Goal: Information Seeking & Learning: Check status

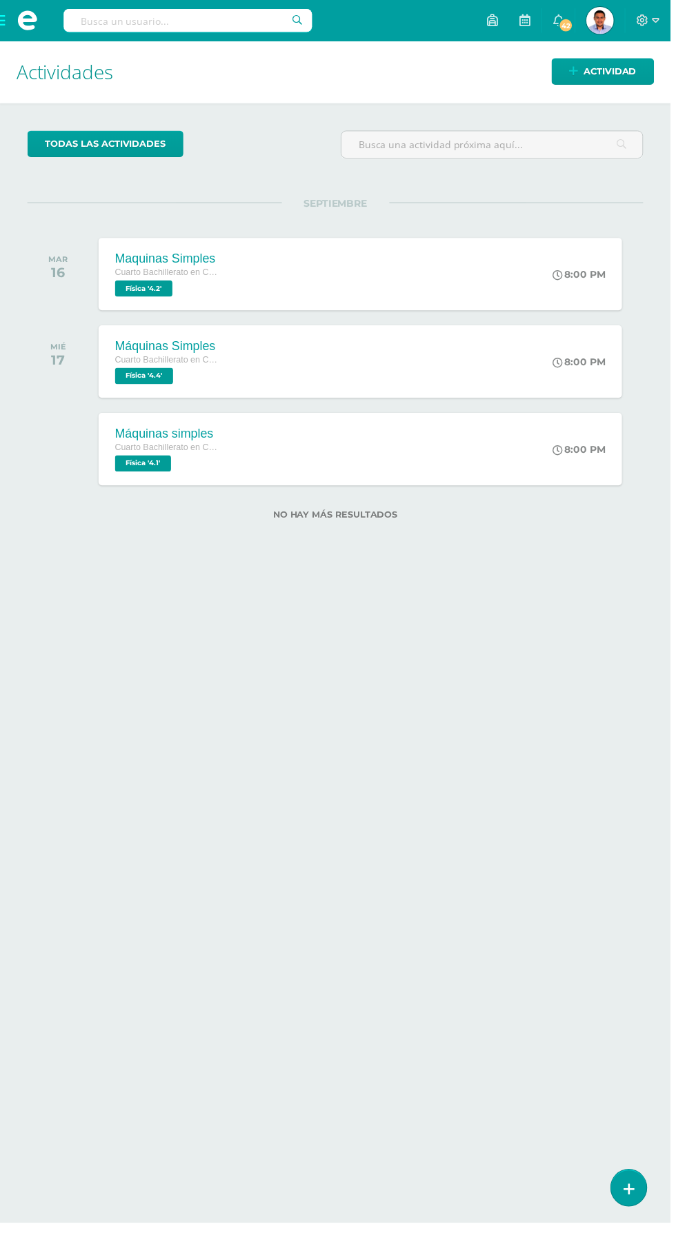
click at [23, 35] on span at bounding box center [27, 20] width 55 height 41
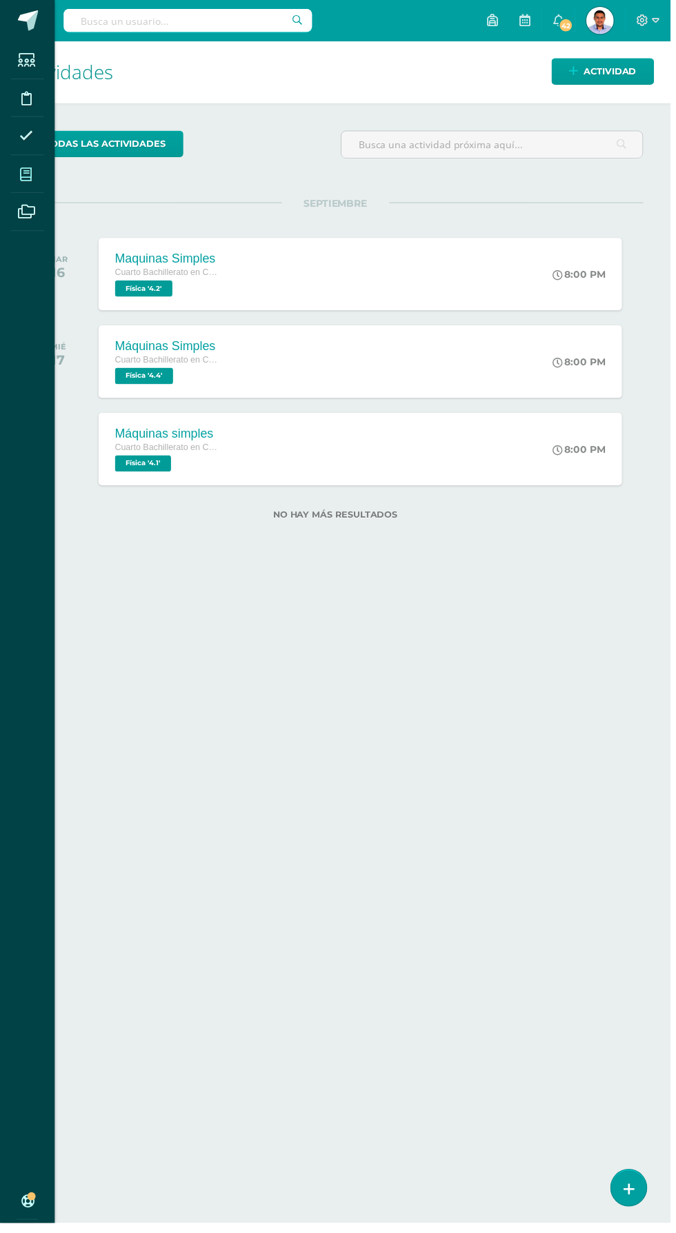
click at [34, 179] on span at bounding box center [26, 175] width 31 height 31
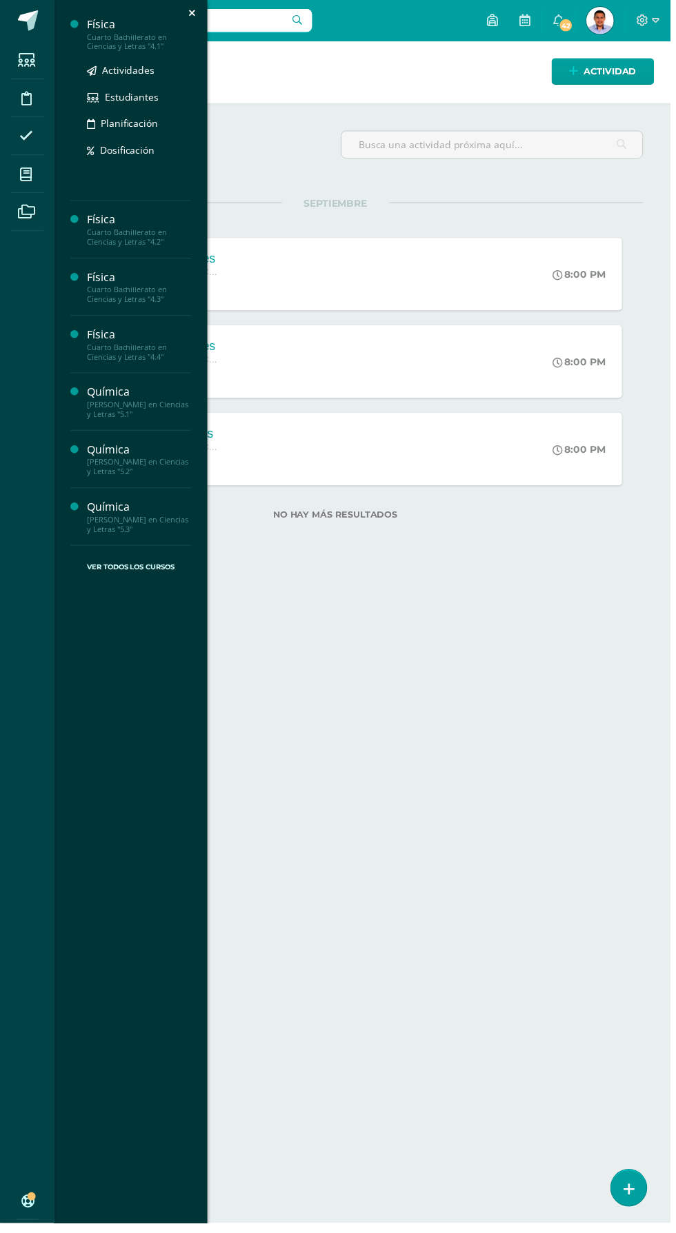
click at [125, 44] on div "Cuarto Bachillerato en Ciencias y Letras "4.1"" at bounding box center [140, 41] width 105 height 19
click at [133, 124] on span "Planificación" at bounding box center [130, 124] width 58 height 13
click at [127, 124] on span "Planificación" at bounding box center [130, 124] width 58 height 13
click at [136, 99] on span "Estudiantes" at bounding box center [132, 97] width 54 height 13
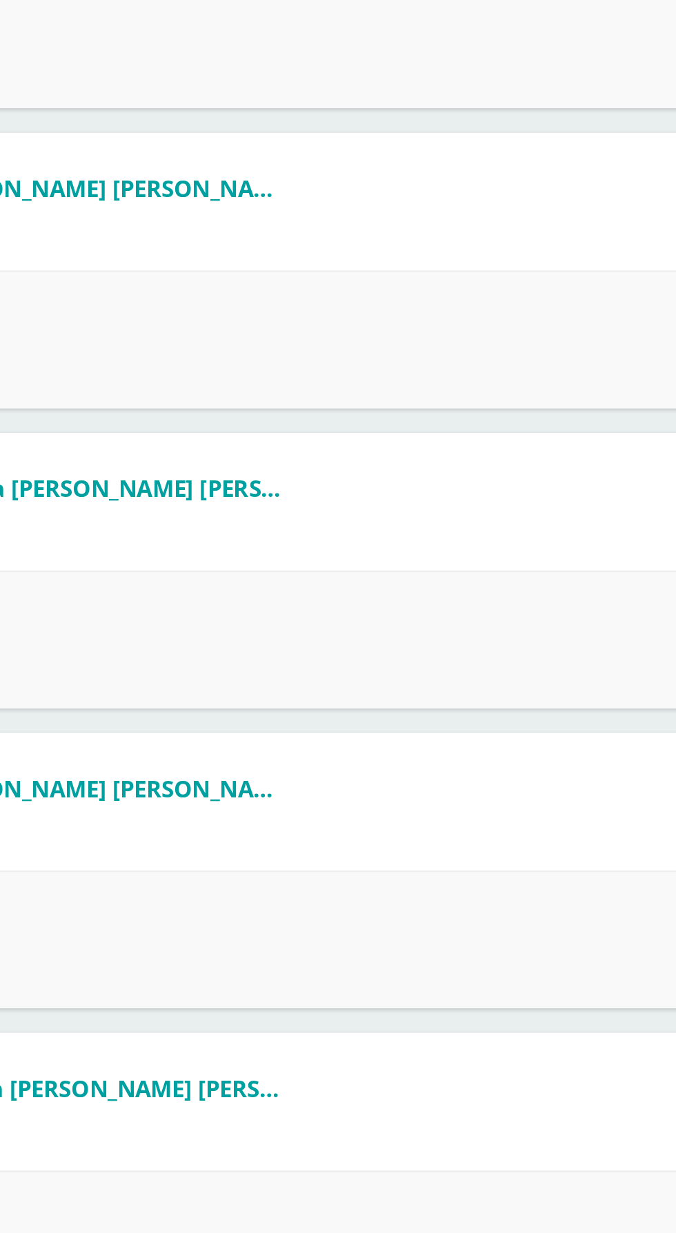
scroll to position [454, 0]
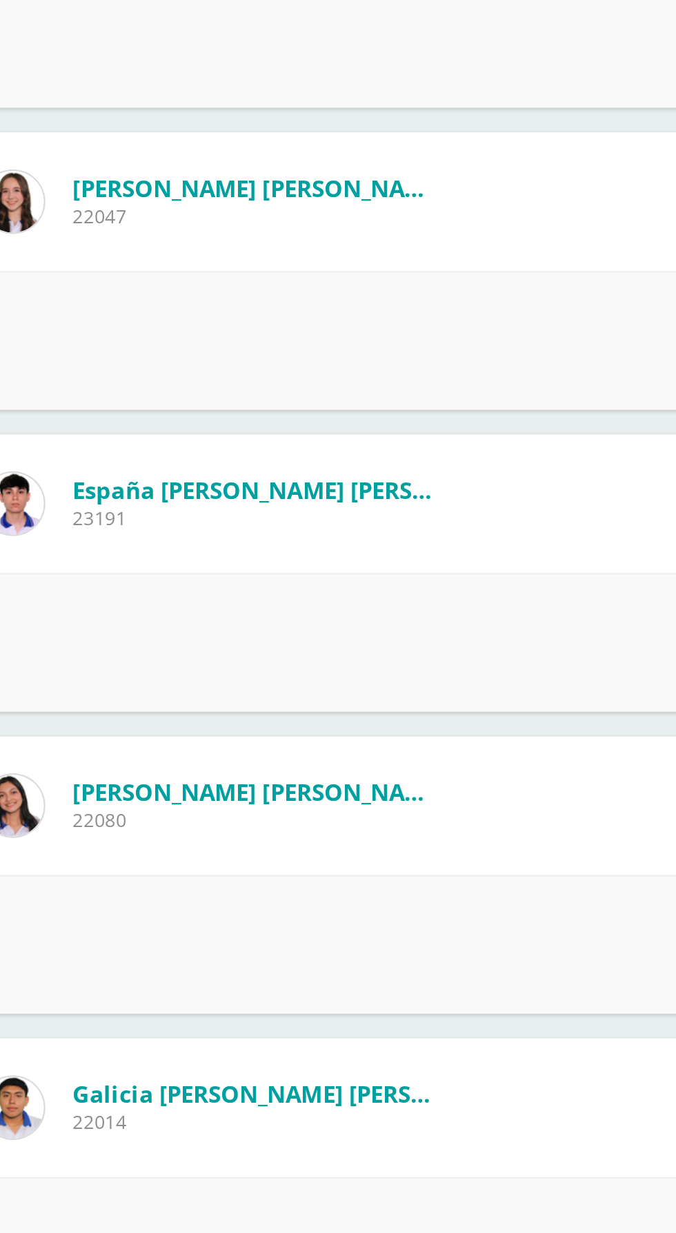
click at [348, 379] on div "Punteo actual: 21.10" at bounding box center [338, 367] width 620 height 62
